Goal: Transaction & Acquisition: Obtain resource

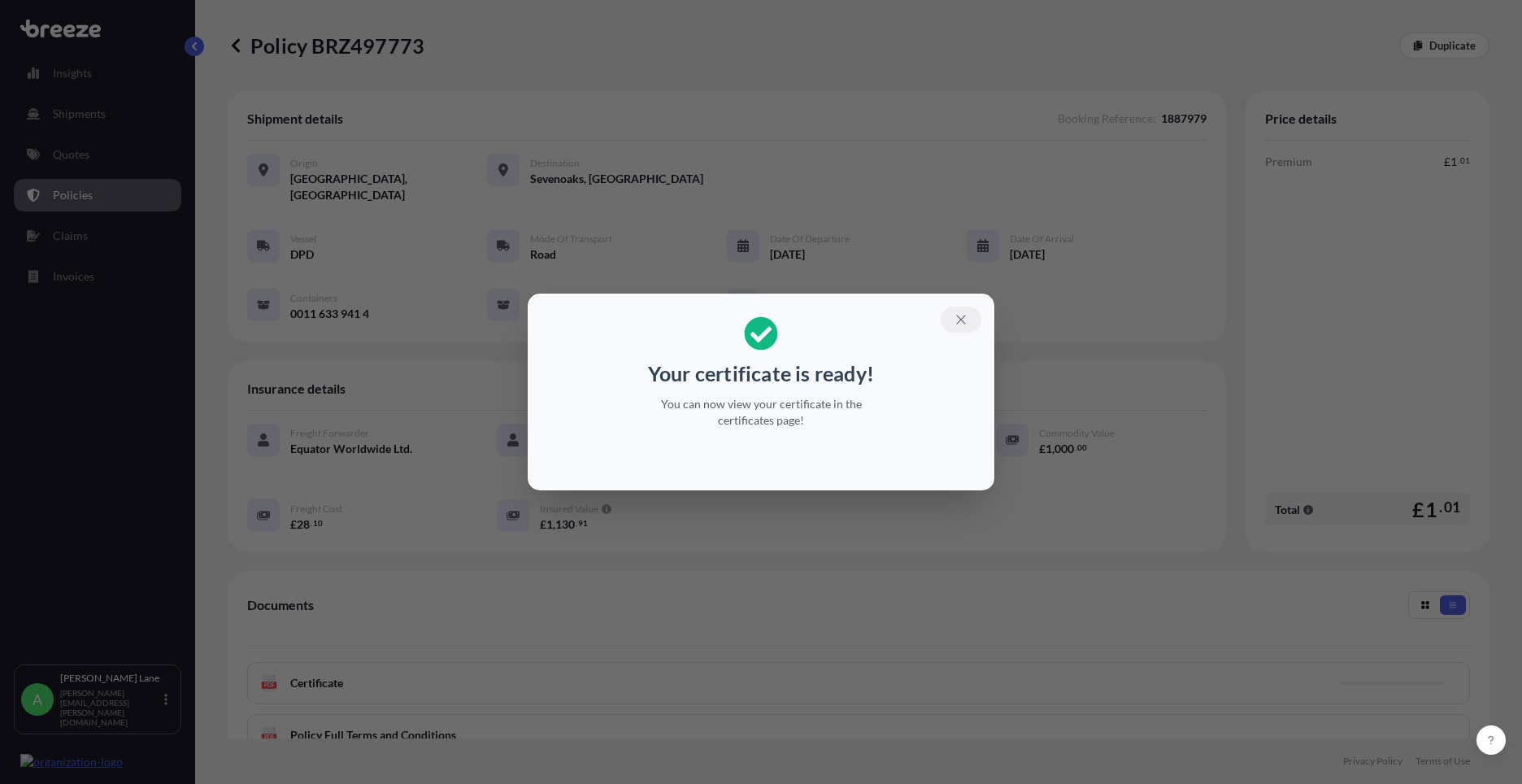
click at [965, 324] on icon "button" at bounding box center [962, 319] width 15 height 15
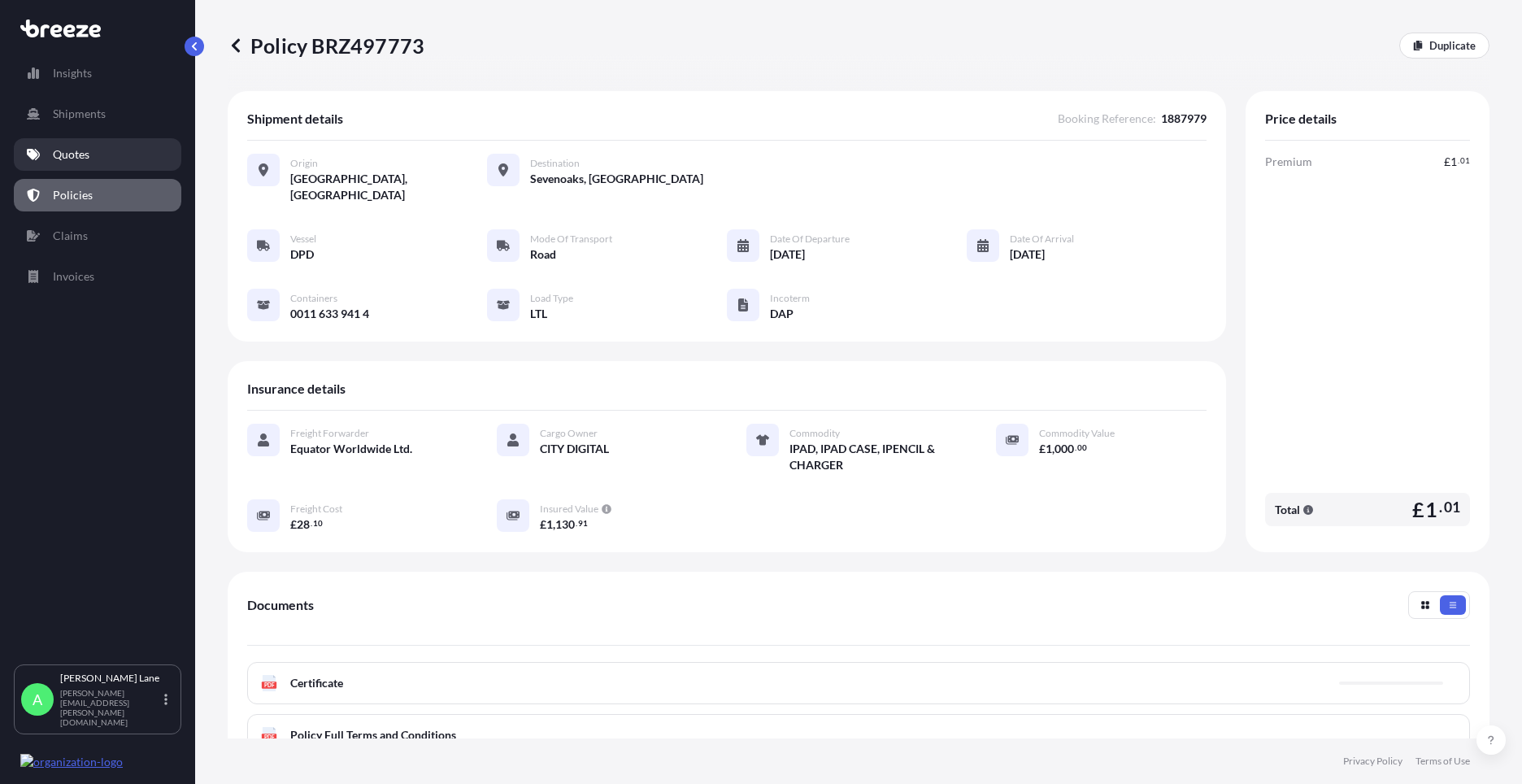
click at [70, 161] on p "Quotes" at bounding box center [71, 154] width 36 height 17
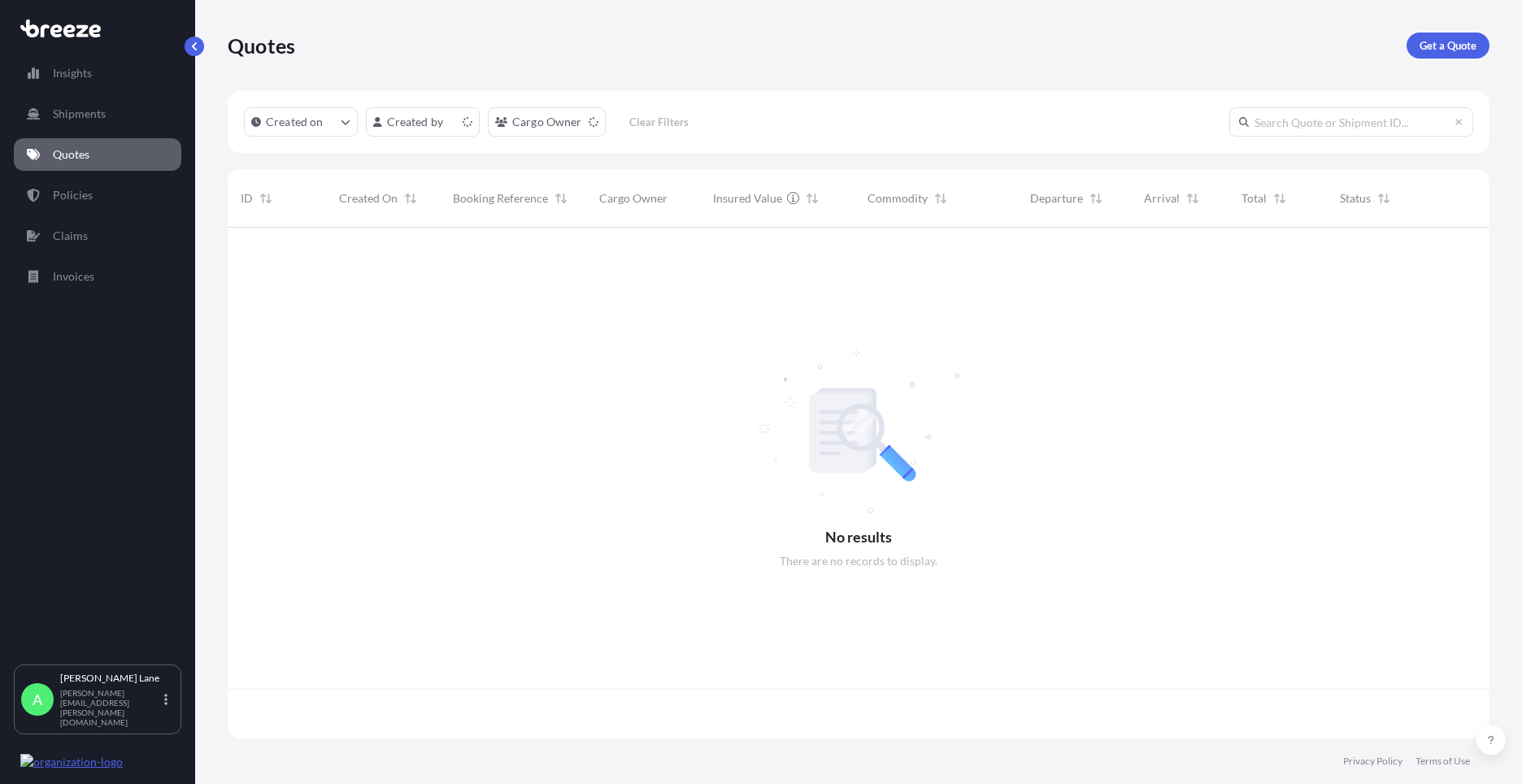
scroll to position [508, 1250]
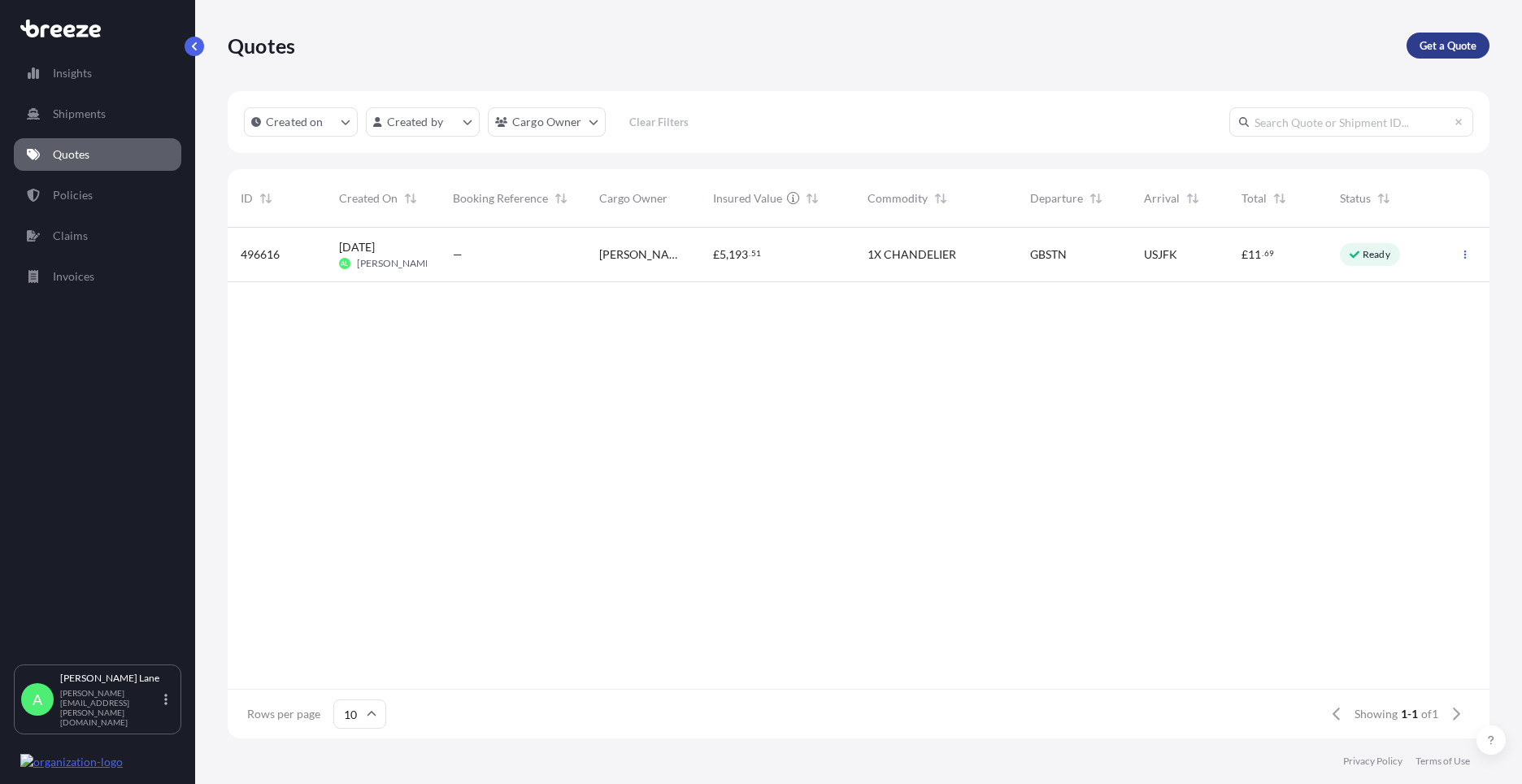
click at [1436, 48] on p "Get a Quote" at bounding box center [1448, 45] width 57 height 17
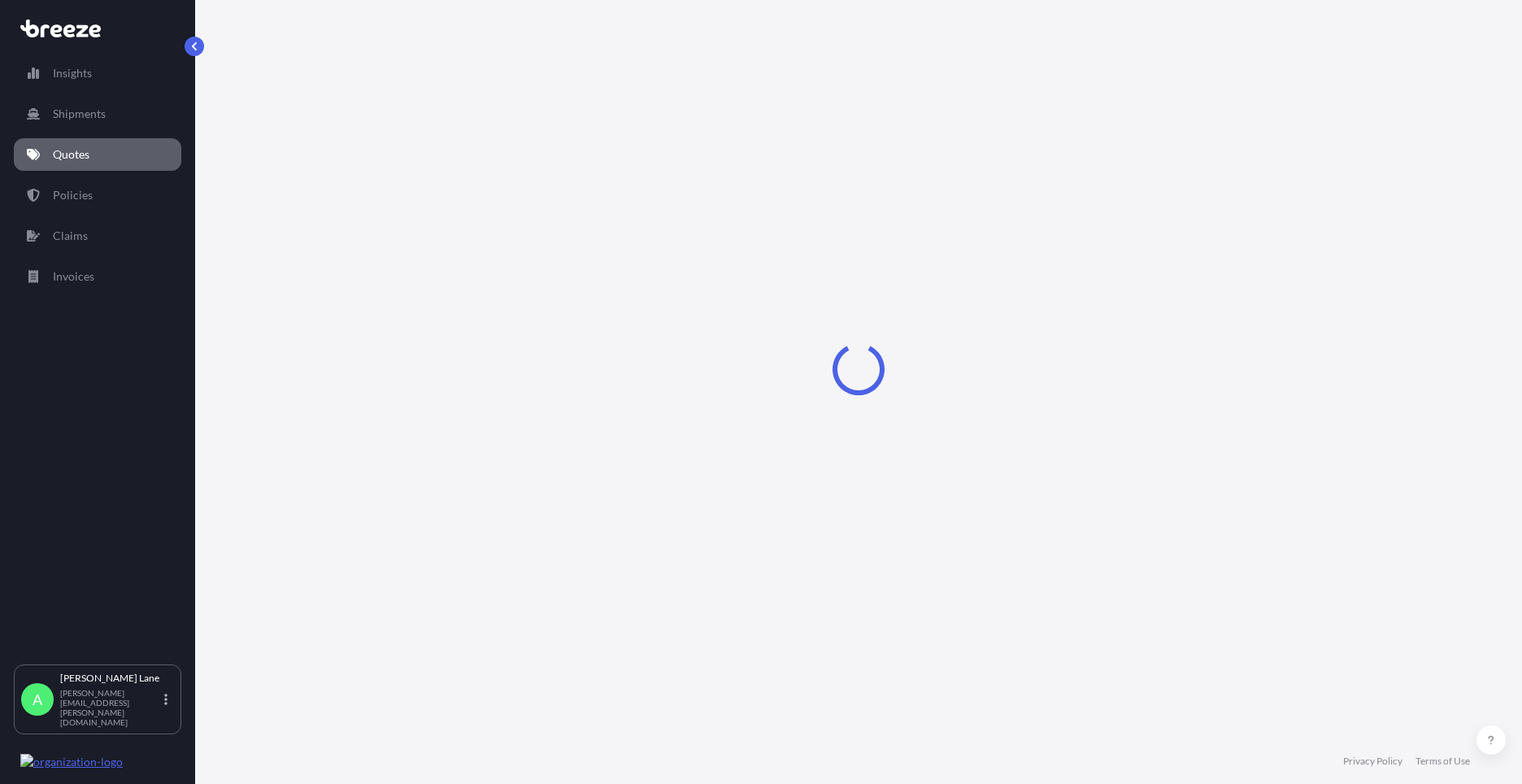
select select "Road"
select select "1"
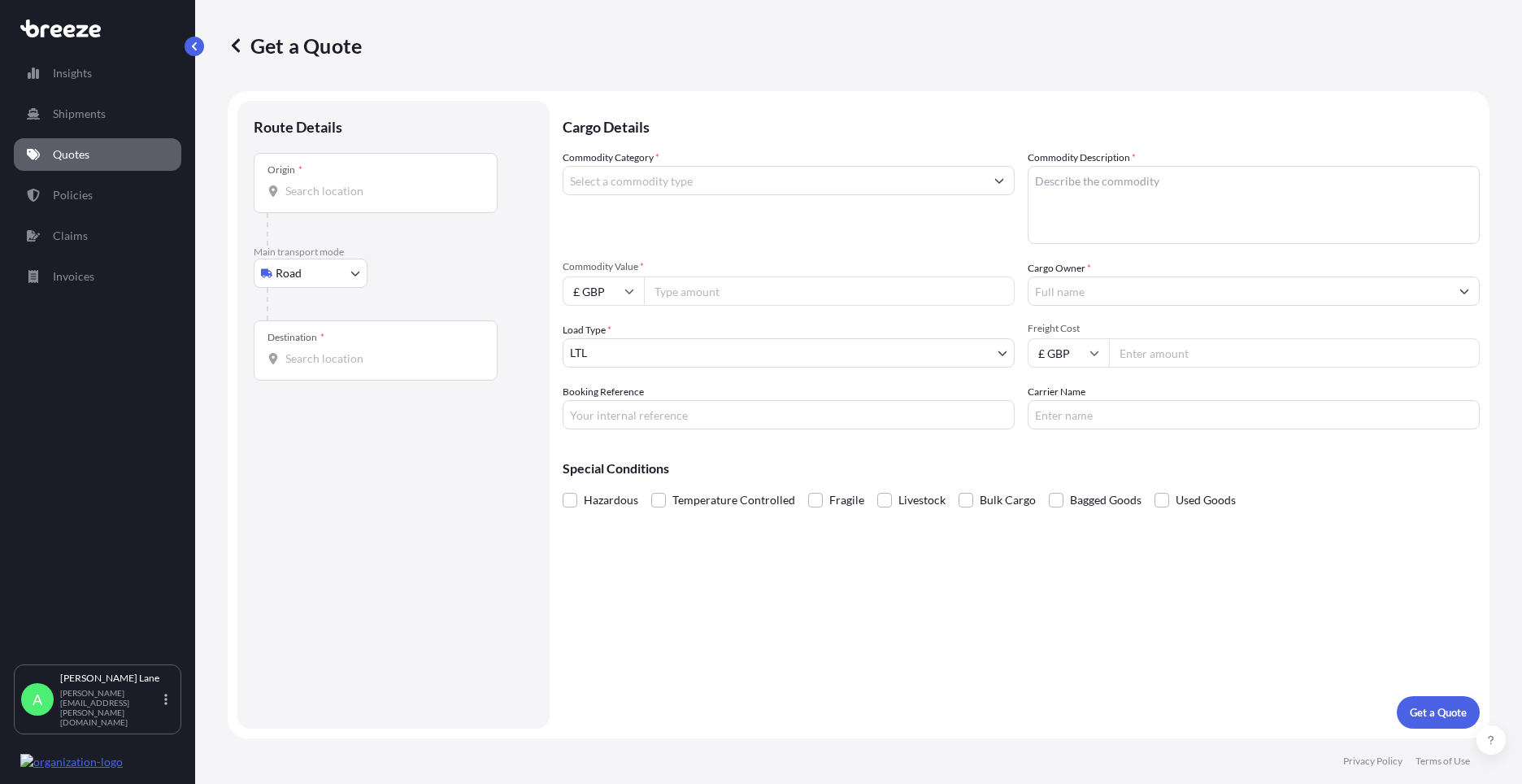
click at [353, 201] on div "Origin *" at bounding box center [376, 182] width 244 height 60
click at [353, 199] on input "Origin *" at bounding box center [381, 191] width 192 height 17
click at [341, 244] on span "[STREET_ADDRESS]" at bounding box center [410, 246] width 204 height 17
type input "[STREET_ADDRESS]"
click at [366, 370] on input "Destination *" at bounding box center [381, 366] width 192 height 17
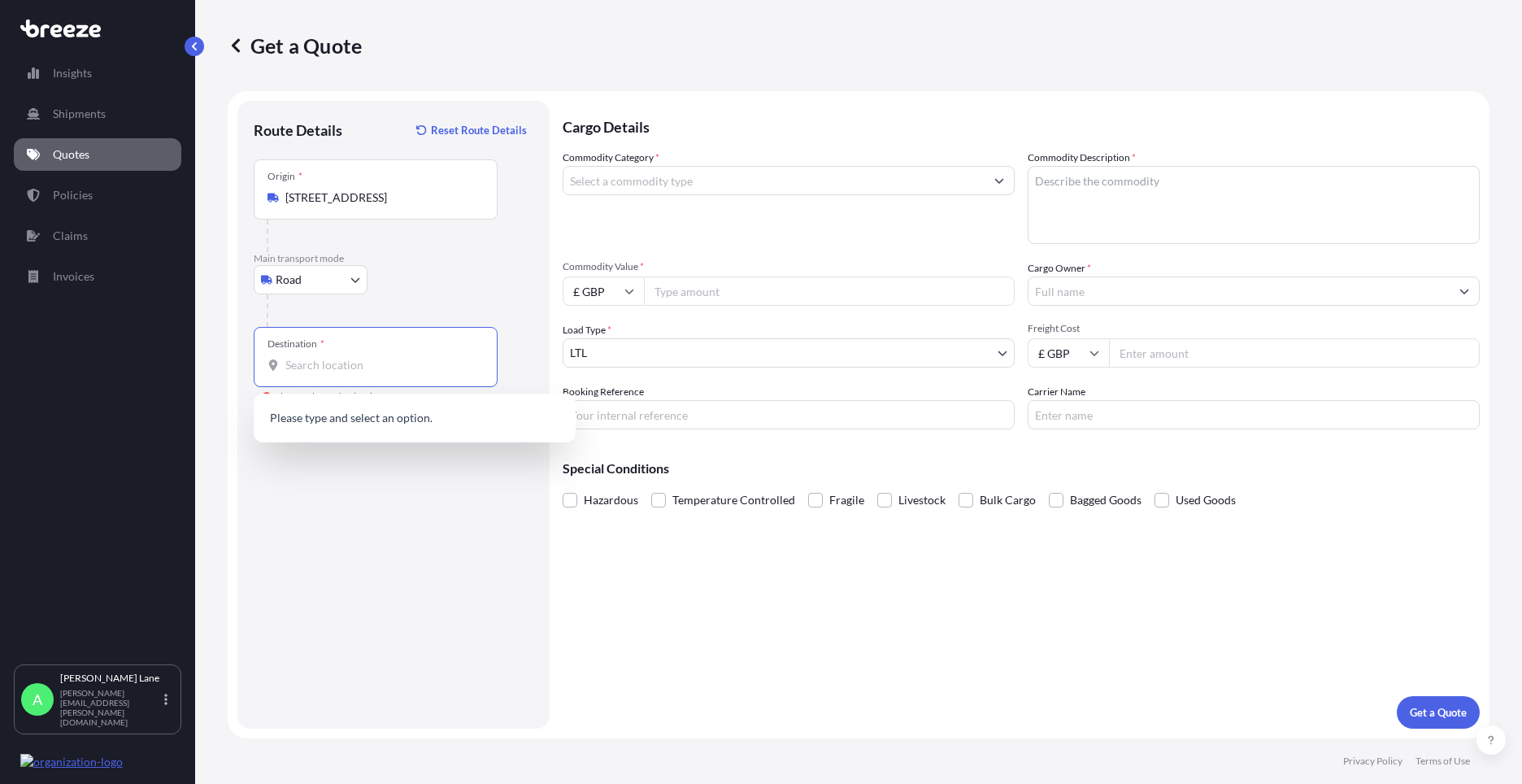
paste input "GRONIGEN"
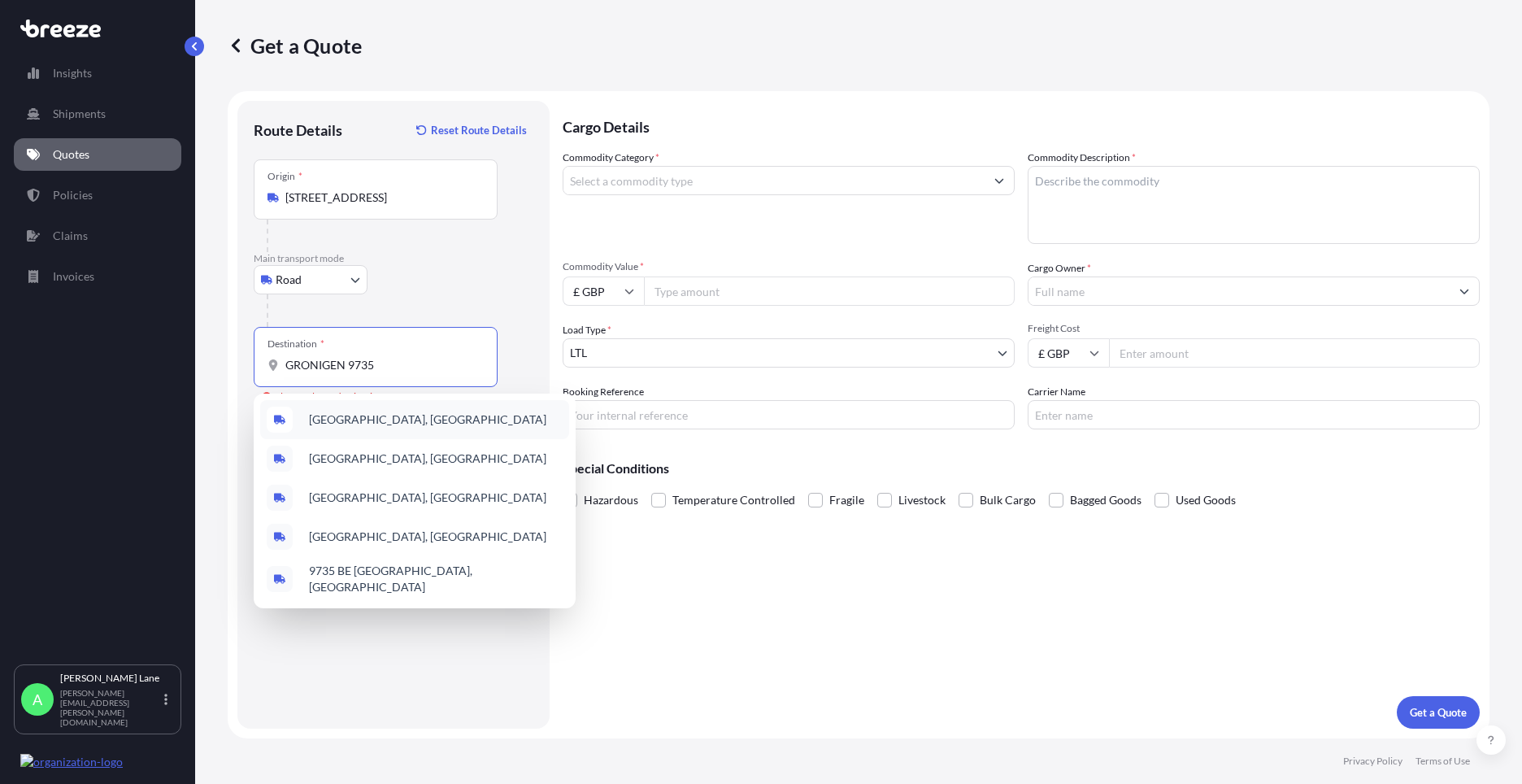
click at [389, 423] on span "[GEOGRAPHIC_DATA], [GEOGRAPHIC_DATA]" at bounding box center [428, 420] width 238 height 17
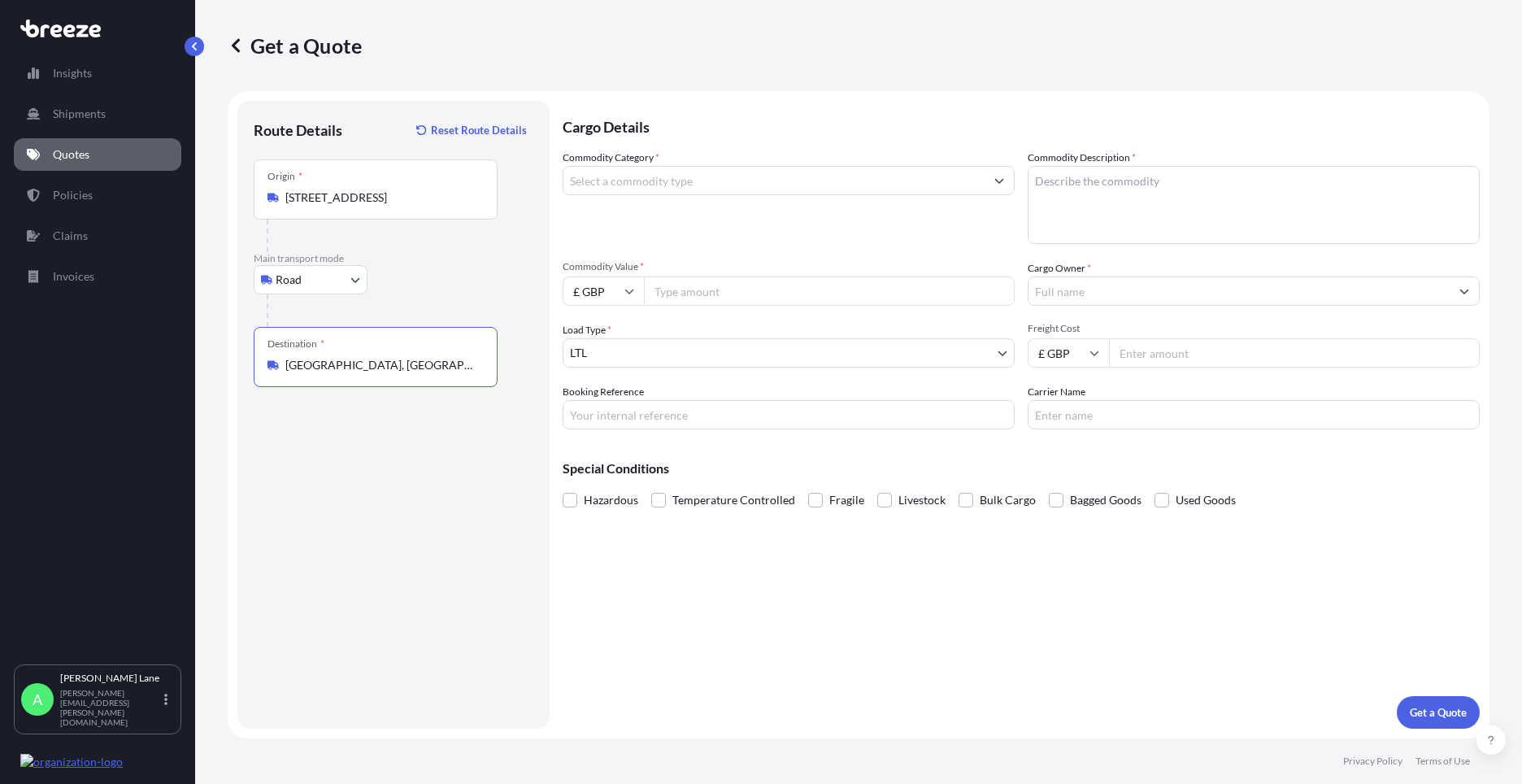
type input "[GEOGRAPHIC_DATA], [GEOGRAPHIC_DATA]"
click at [737, 186] on input "Commodity Category *" at bounding box center [774, 180] width 421 height 29
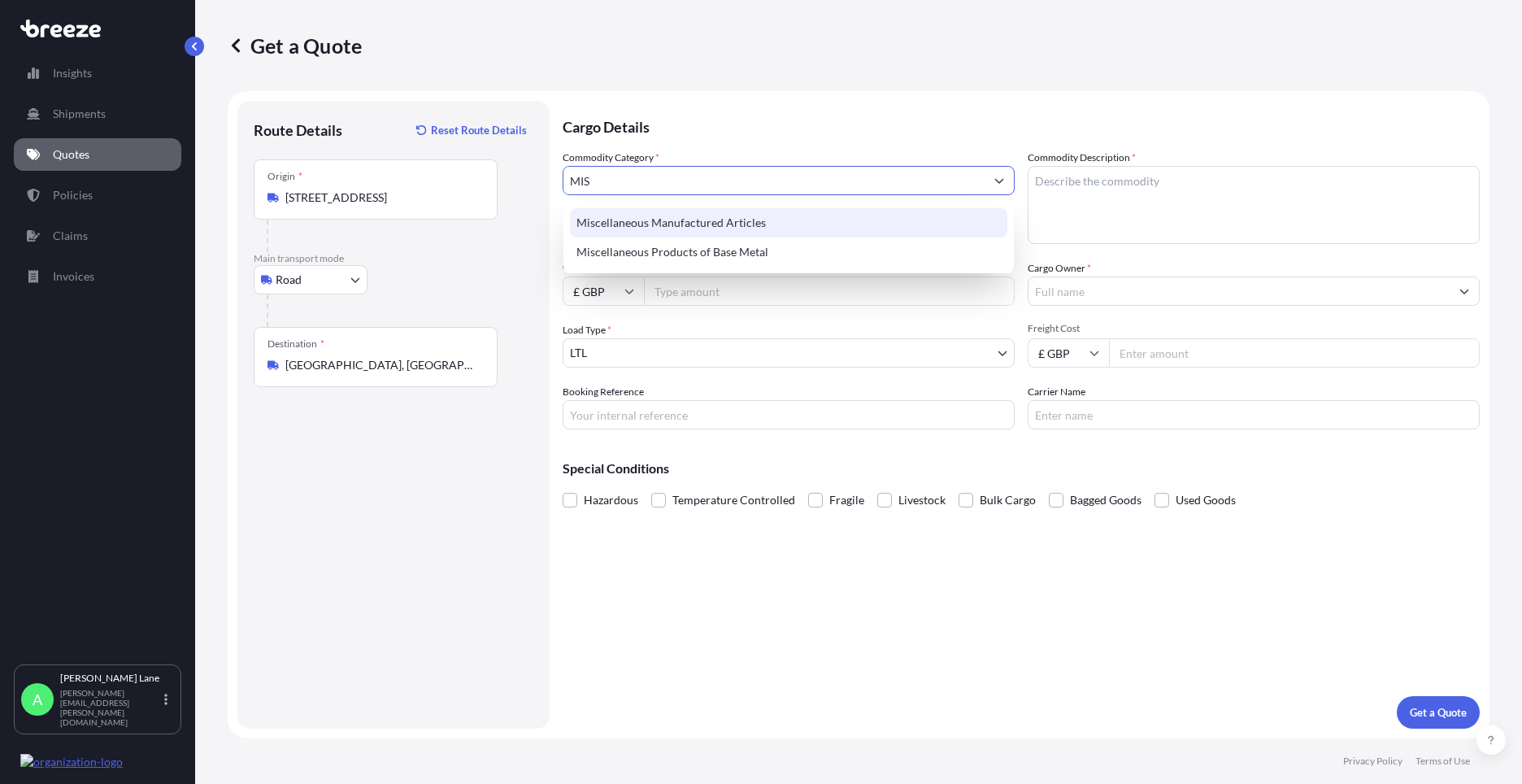
click at [726, 220] on div "Miscellaneous Manufactured Articles" at bounding box center [789, 222] width 437 height 29
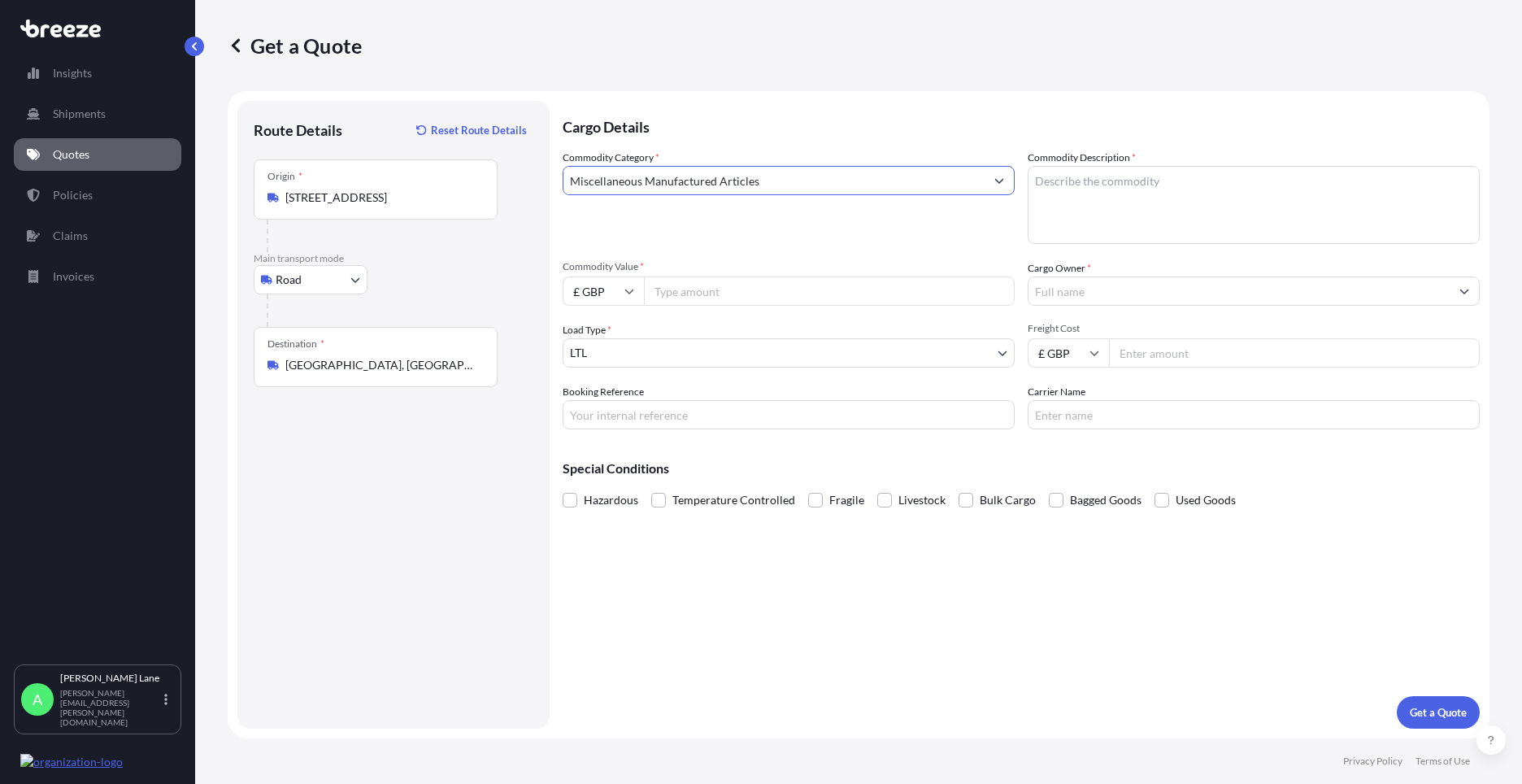
type input "Miscellaneous Manufactured Articles"
click at [702, 295] on input "Commodity Value *" at bounding box center [829, 290] width 371 height 29
type input "345.04"
click at [760, 415] on input "Booking Reference" at bounding box center [789, 414] width 452 height 29
paste input "1892052"
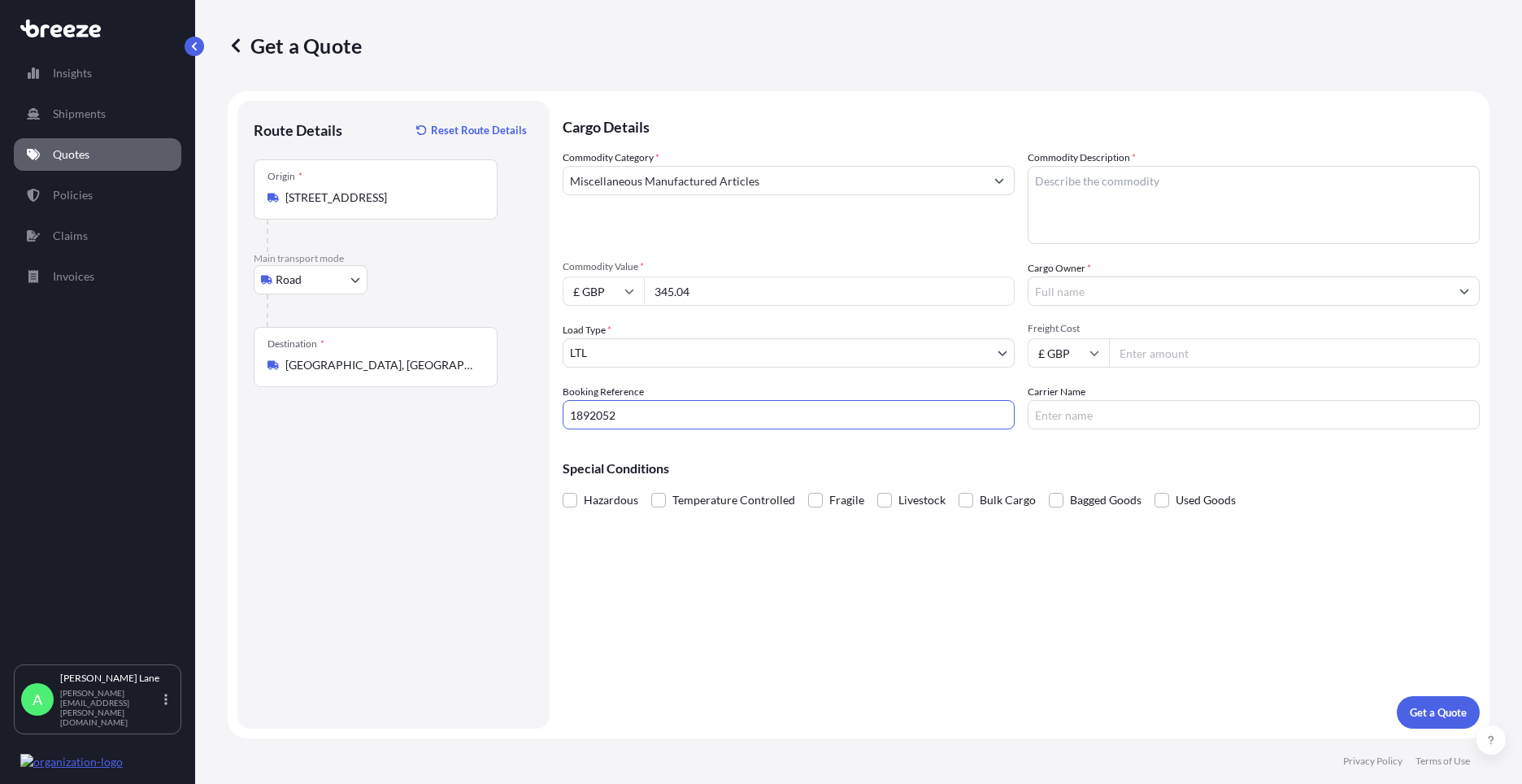
type input "1892052"
click at [1098, 229] on textarea "Commodity Description *" at bounding box center [1254, 205] width 452 height 78
type textarea "GO KART PARTS"
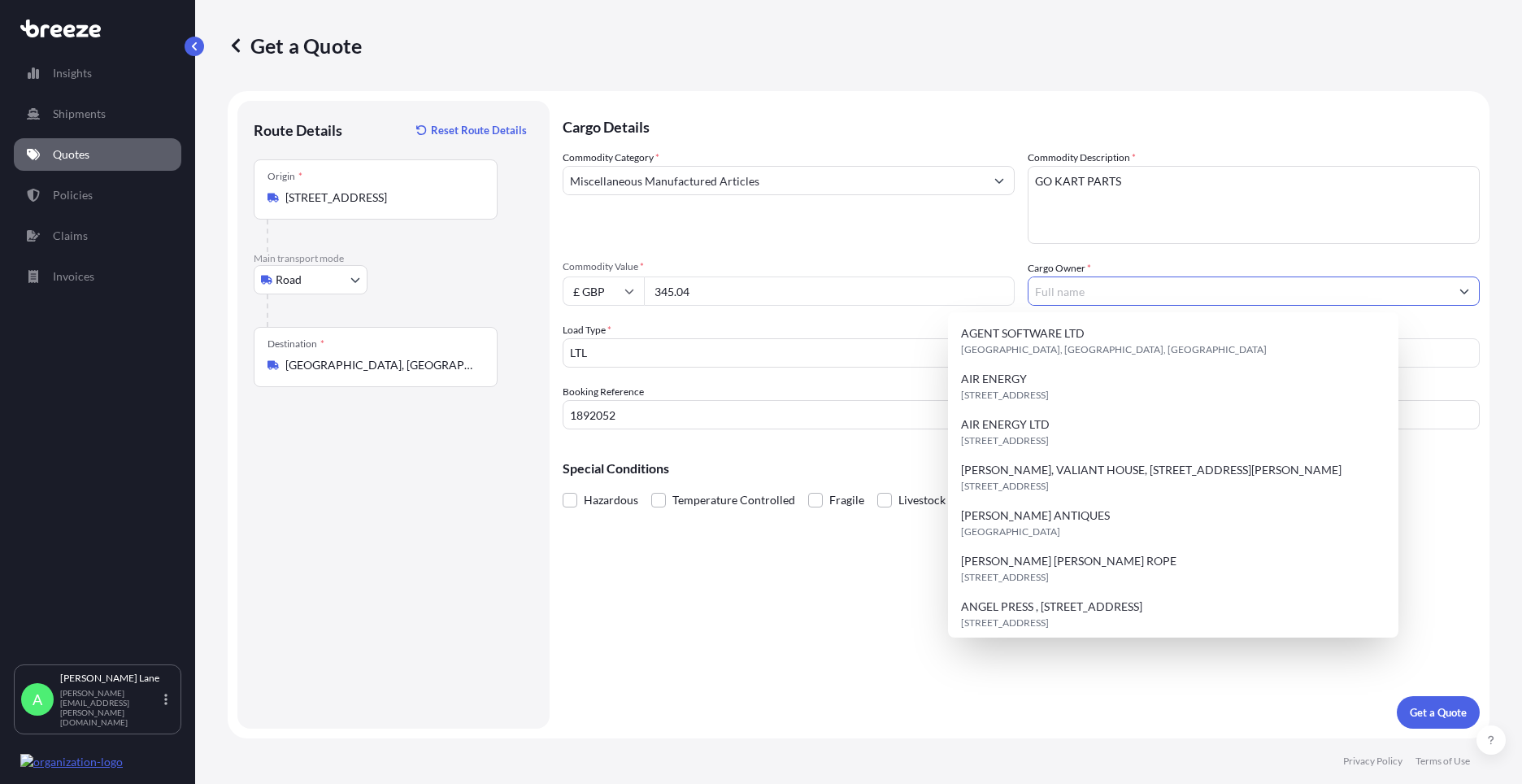
click at [1096, 290] on input "Cargo Owner *" at bounding box center [1239, 290] width 421 height 29
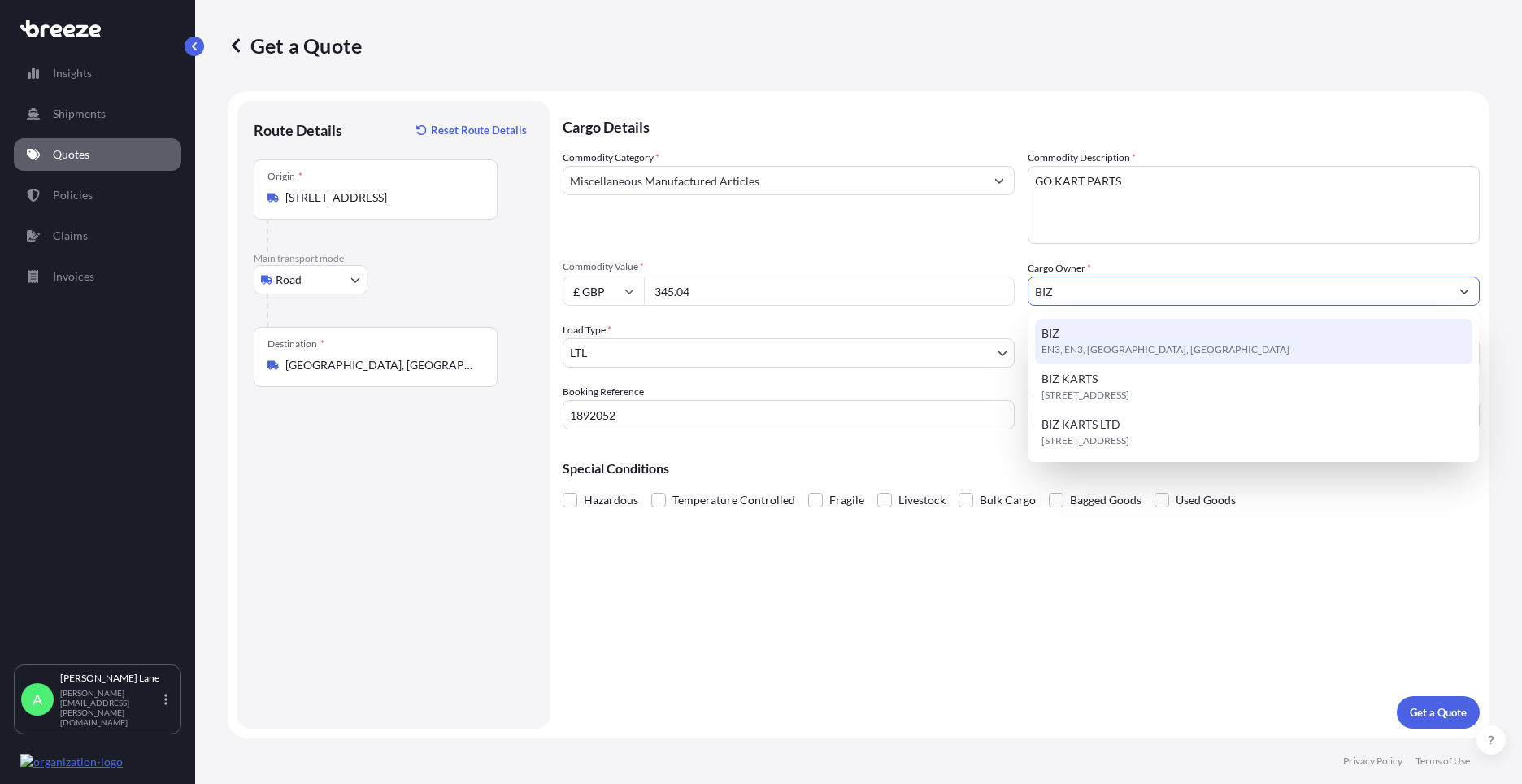
click at [1114, 347] on span "EN3, EN3, [GEOGRAPHIC_DATA], [GEOGRAPHIC_DATA]" at bounding box center [1165, 350] width 248 height 17
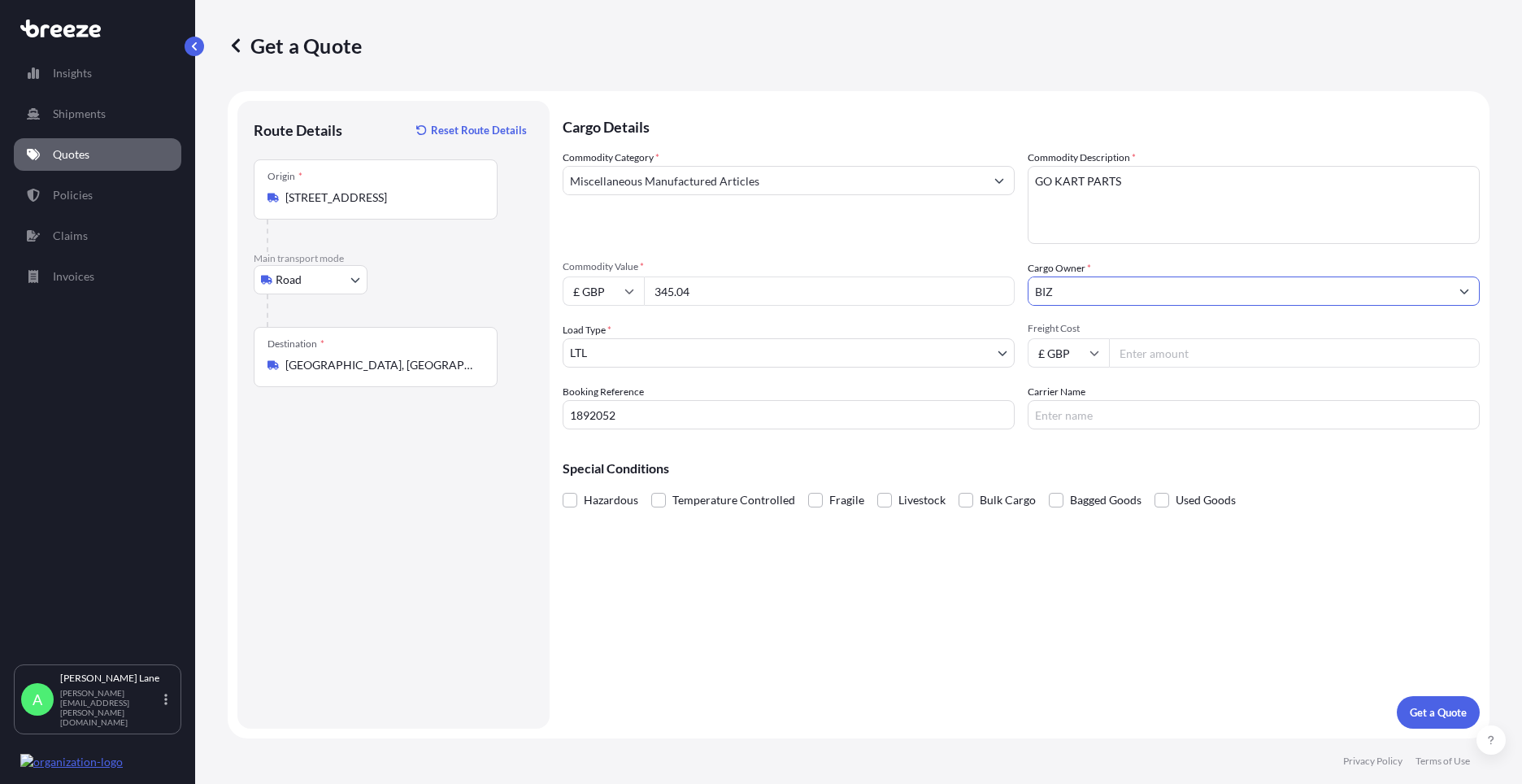
type input "BIZ"
click at [1178, 359] on input "Freight Cost" at bounding box center [1294, 352] width 371 height 29
type input "34.00"
click at [1156, 418] on input "Carrier Name" at bounding box center [1254, 414] width 452 height 29
type input "fedex"
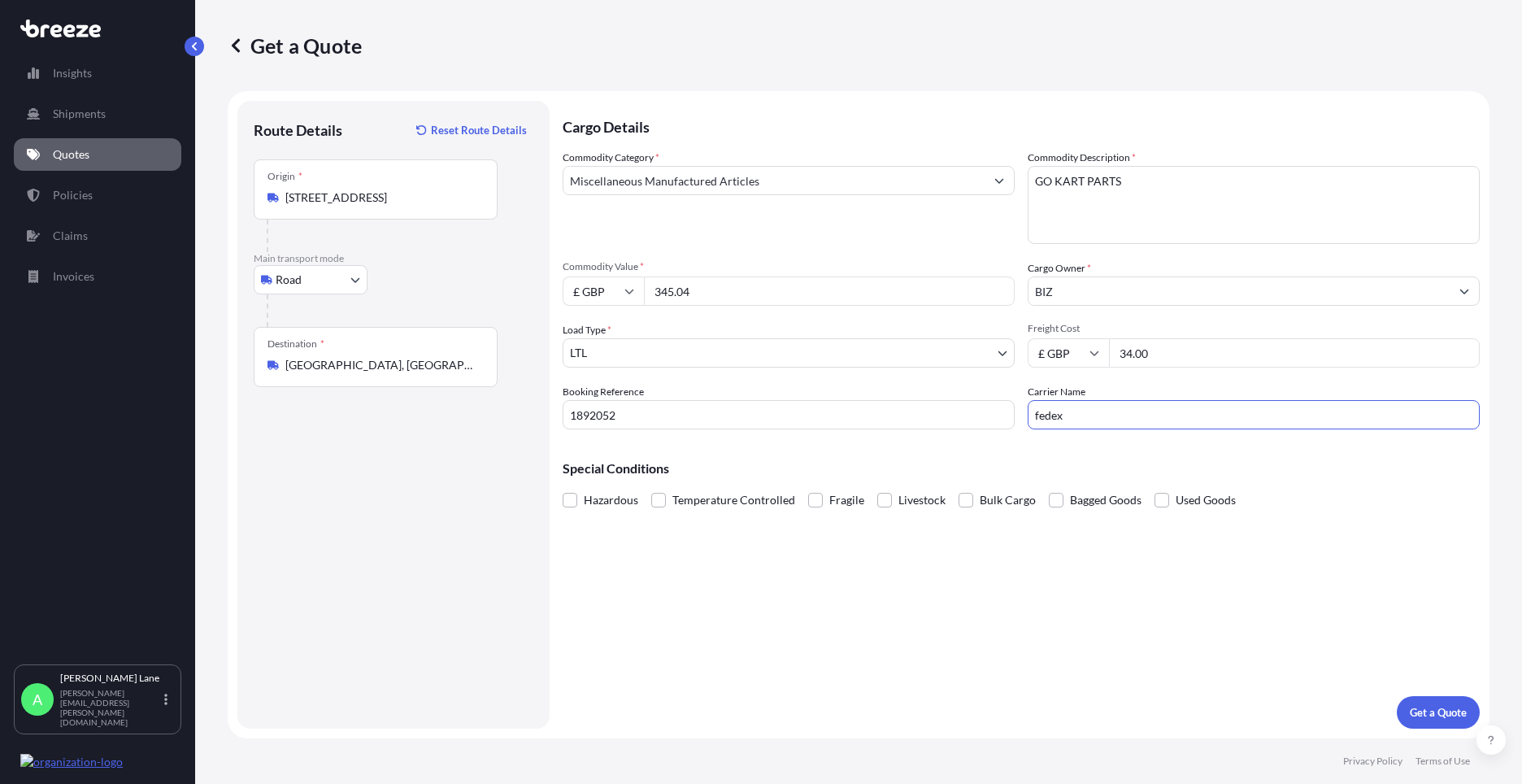
click at [915, 657] on div "Cargo Details Commodity Category * Miscellaneous Manufactured Articles Commodit…" at bounding box center [1021, 414] width 917 height 628
click at [1429, 712] on p "Get a Quote" at bounding box center [1438, 712] width 57 height 17
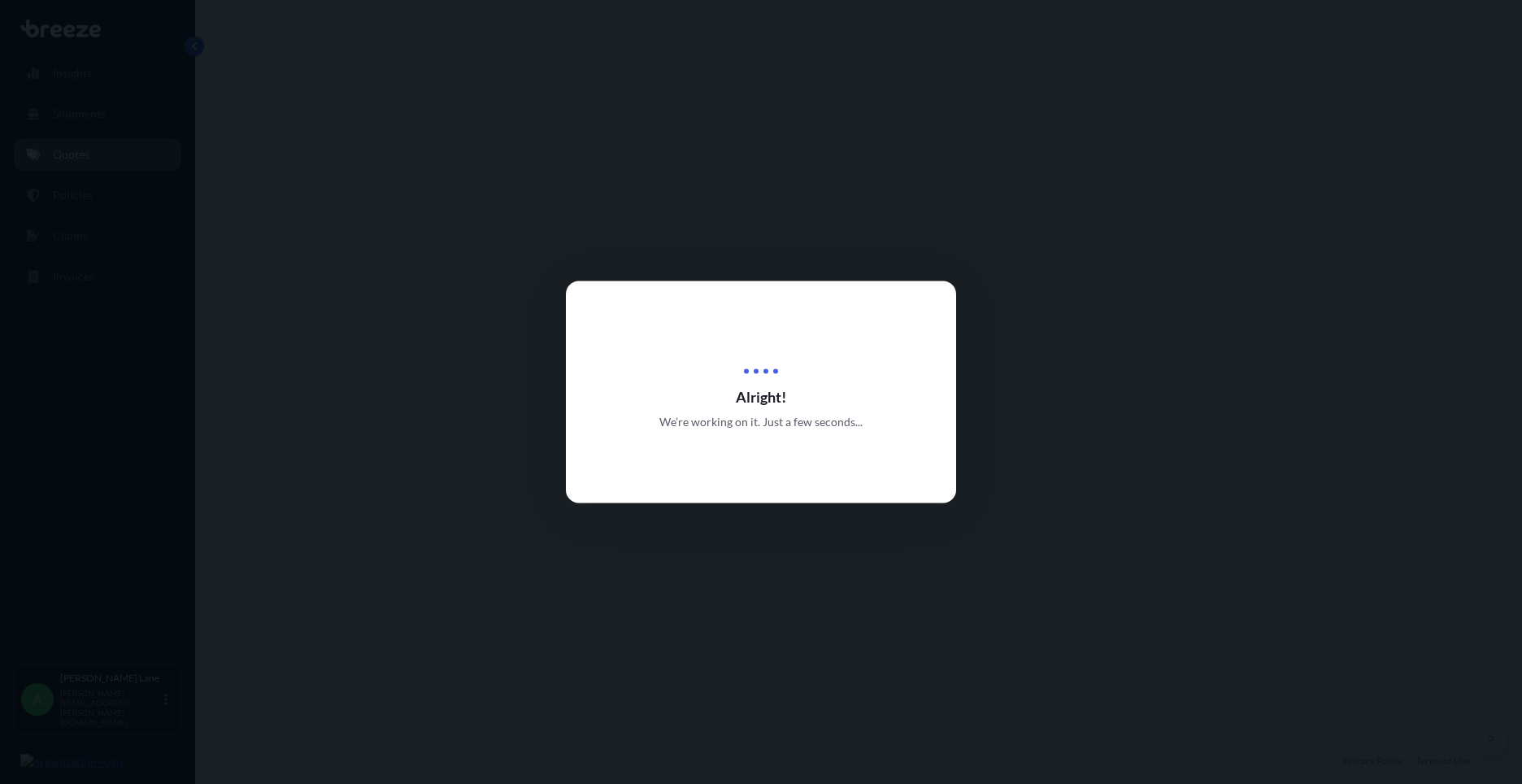
select select "Road"
select select "1"
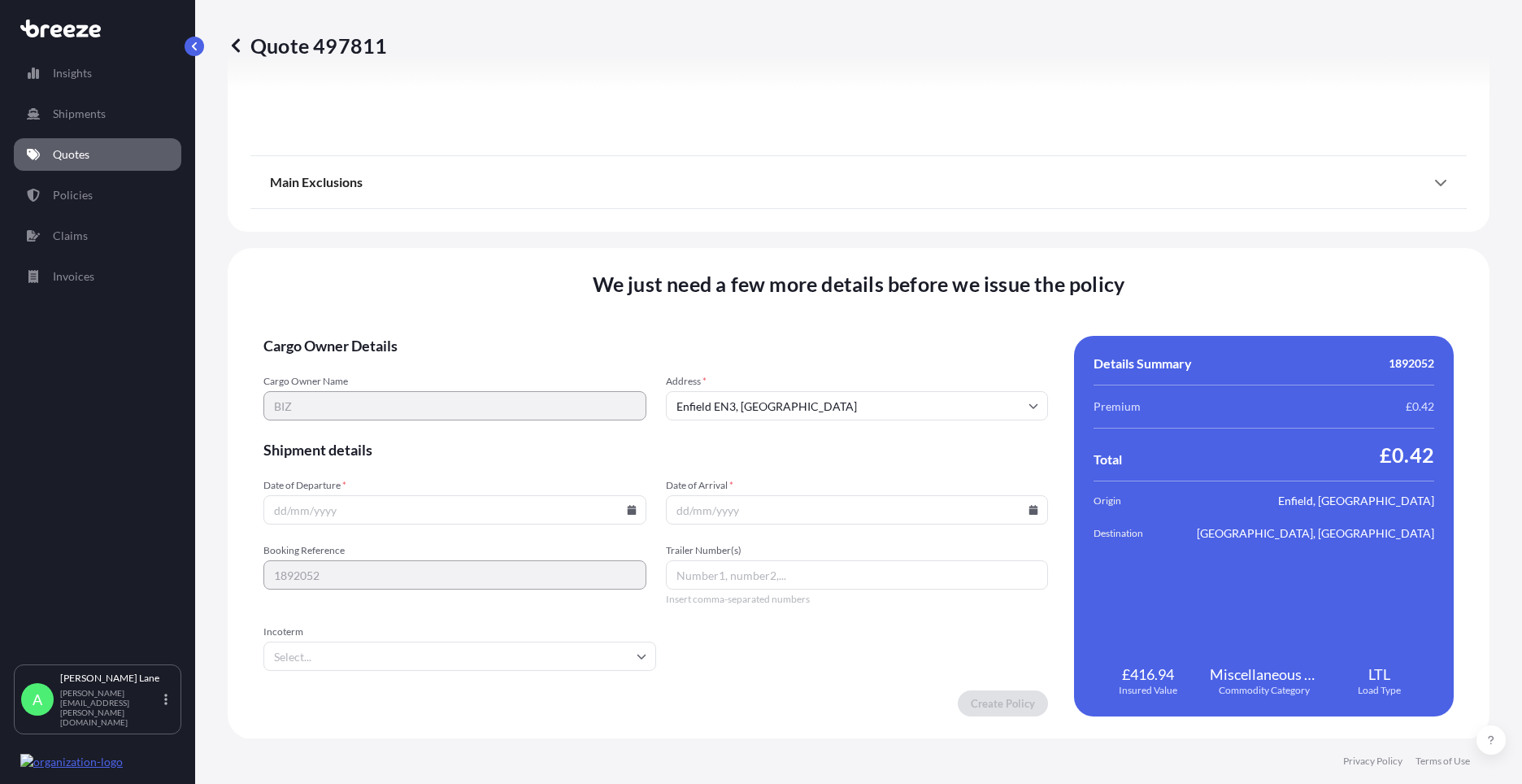
scroll to position [1797, 0]
click at [631, 509] on icon at bounding box center [631, 509] width 9 height 10
click at [488, 431] on button "29" at bounding box center [491, 427] width 26 height 26
type input "[DATE]"
click at [389, 660] on input "Incoterm" at bounding box center [460, 654] width 393 height 29
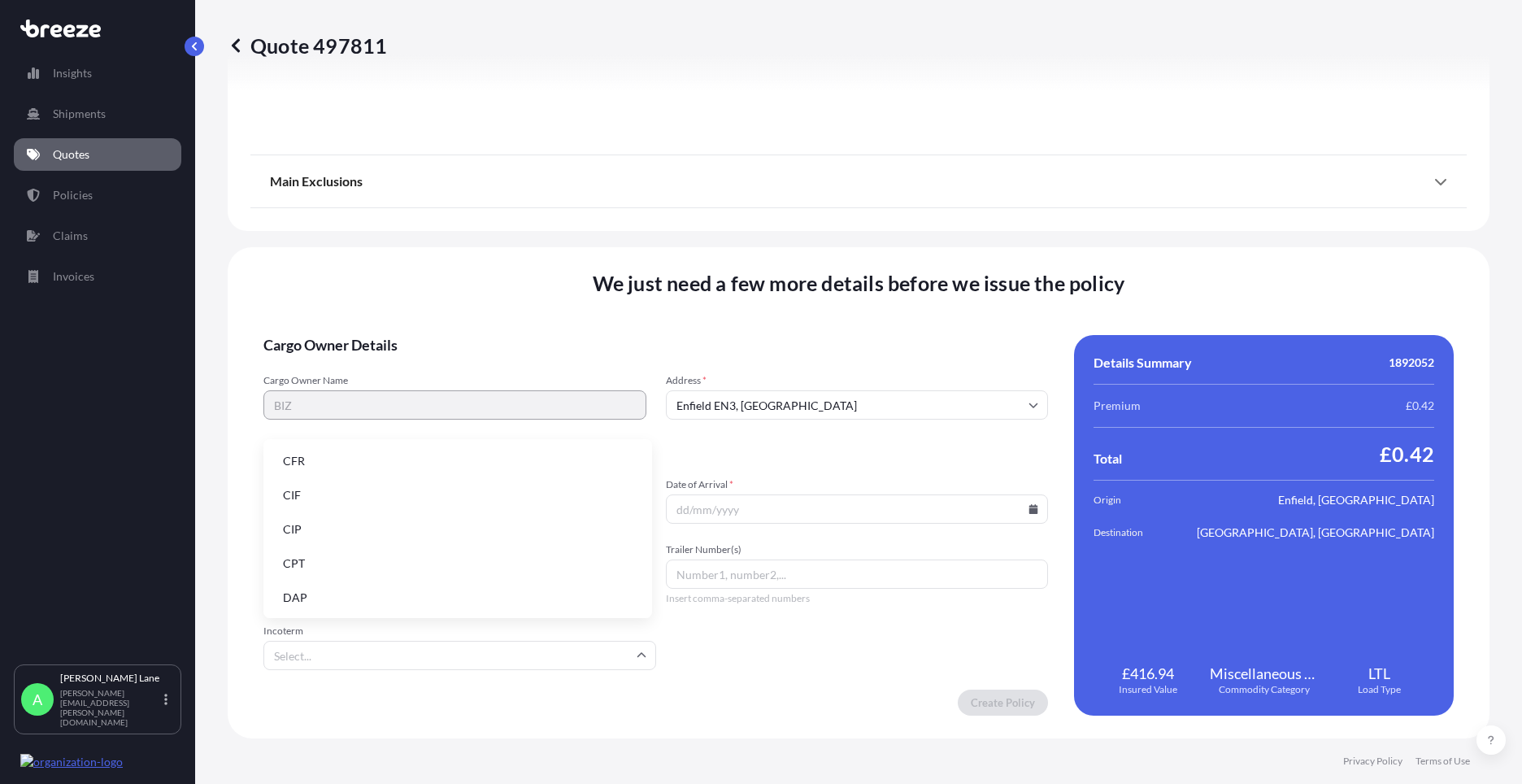
click at [369, 597] on li "DAP" at bounding box center [457, 597] width 376 height 31
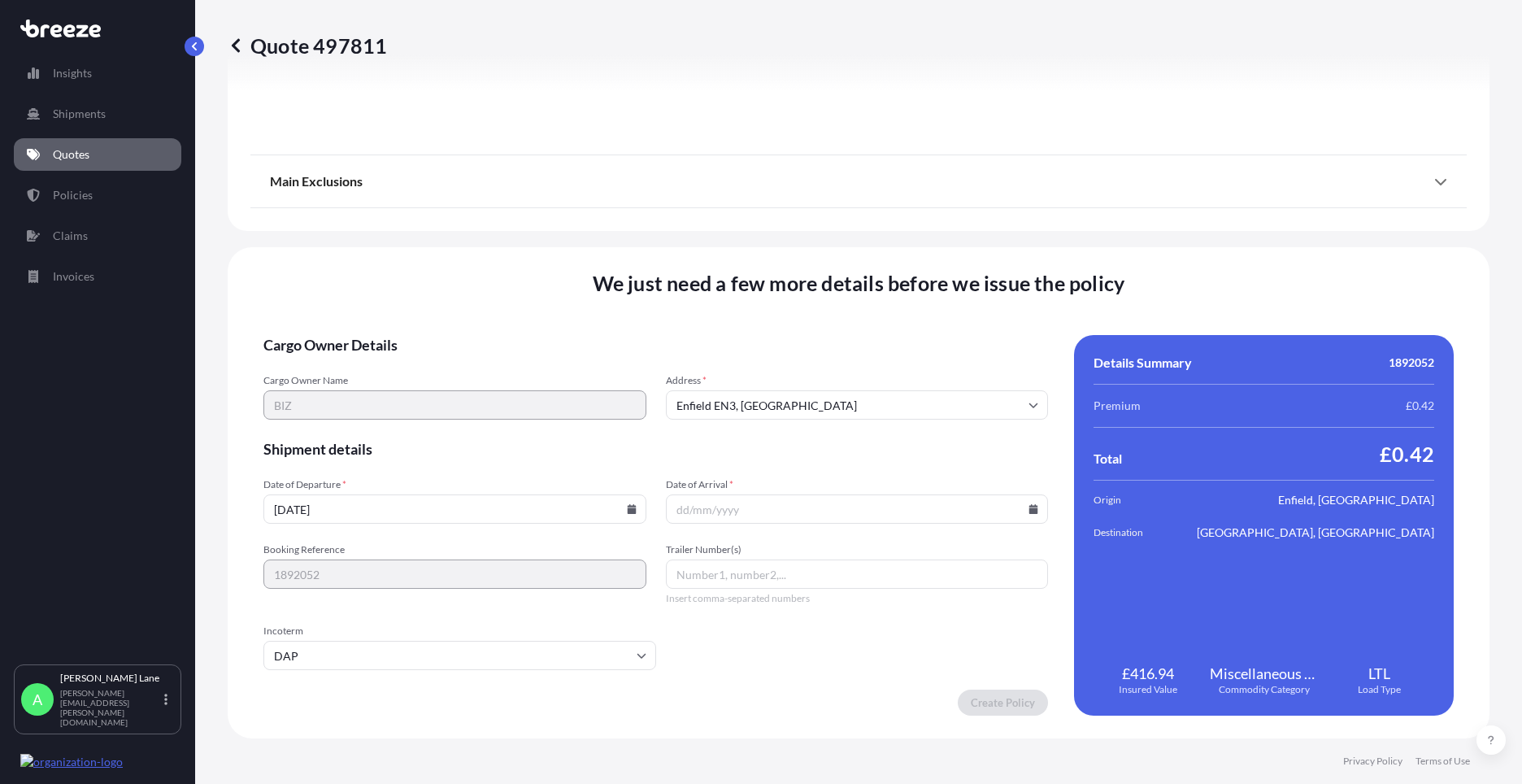
click at [1029, 505] on icon at bounding box center [1033, 509] width 9 height 10
click at [966, 243] on button at bounding box center [962, 235] width 26 height 26
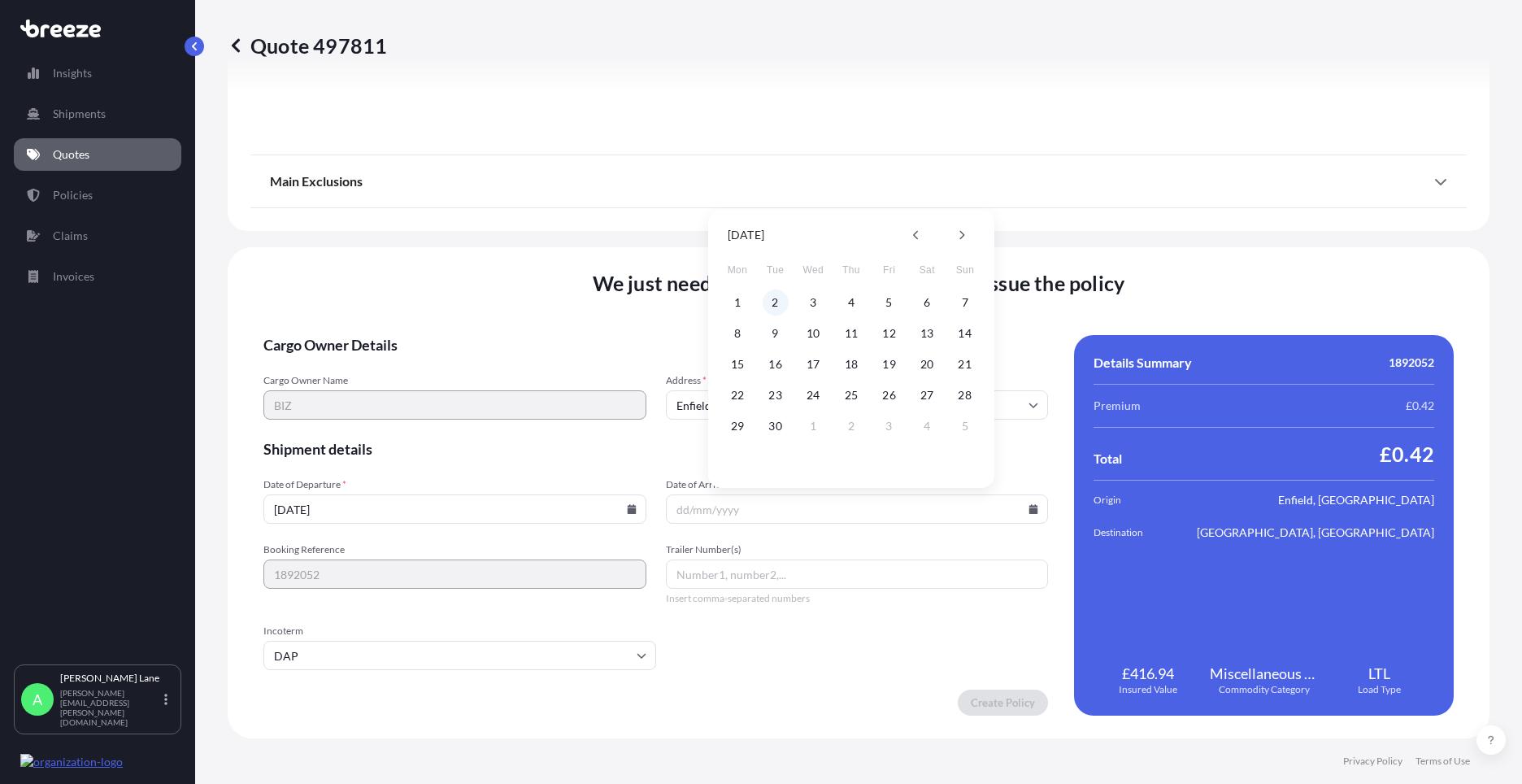
click at [771, 304] on button "2" at bounding box center [776, 303] width 26 height 26
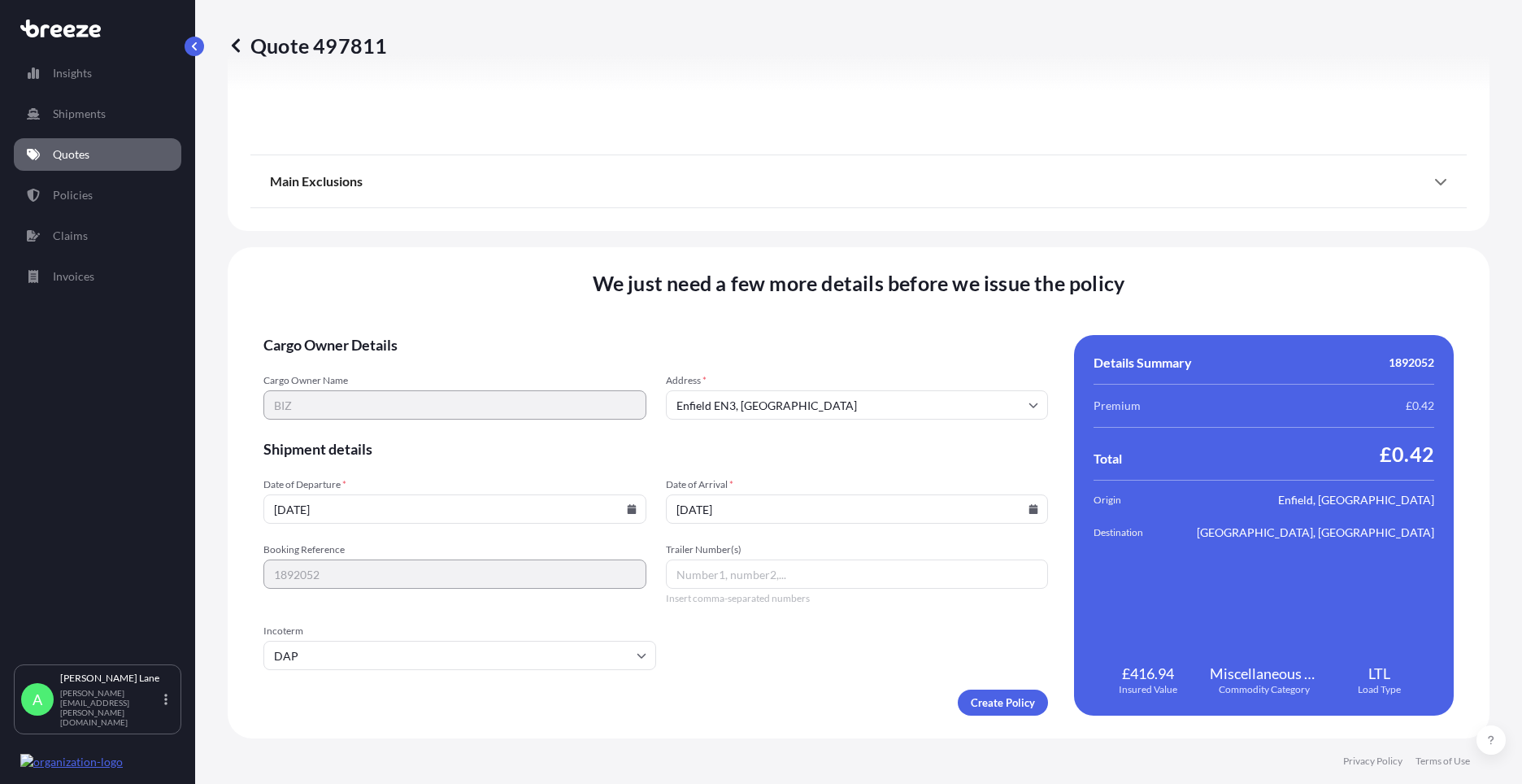
type input "[DATE]"
paste input "392645845156"
type input "392645845156"
